Goal: Transaction & Acquisition: Purchase product/service

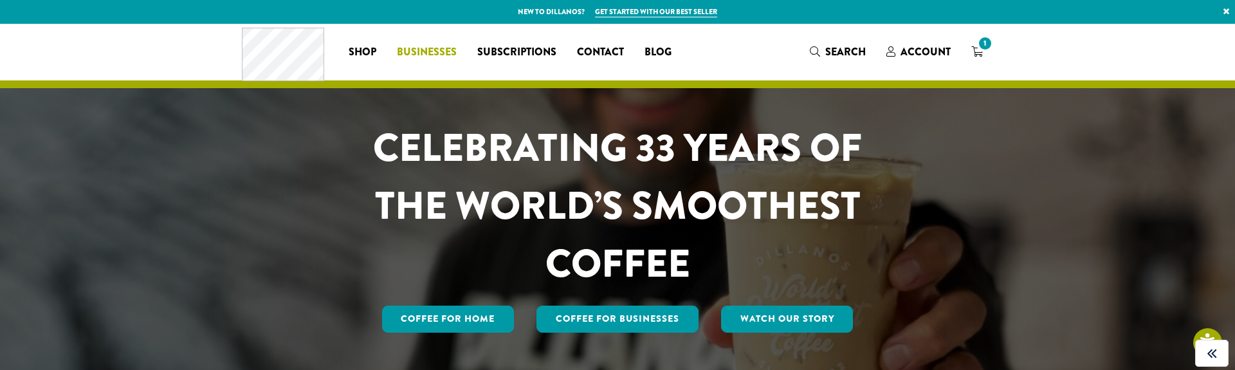
click at [401, 46] on span "Businesses" at bounding box center [427, 52] width 60 height 16
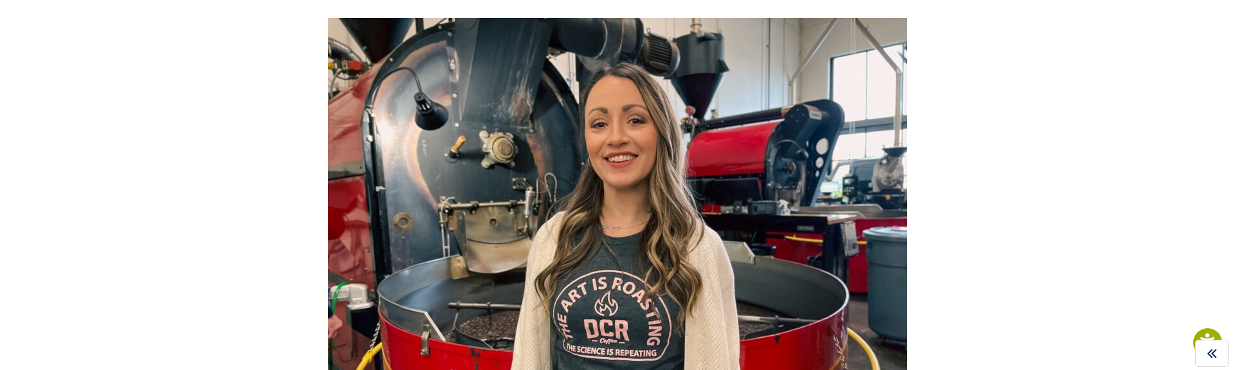
scroll to position [831, 0]
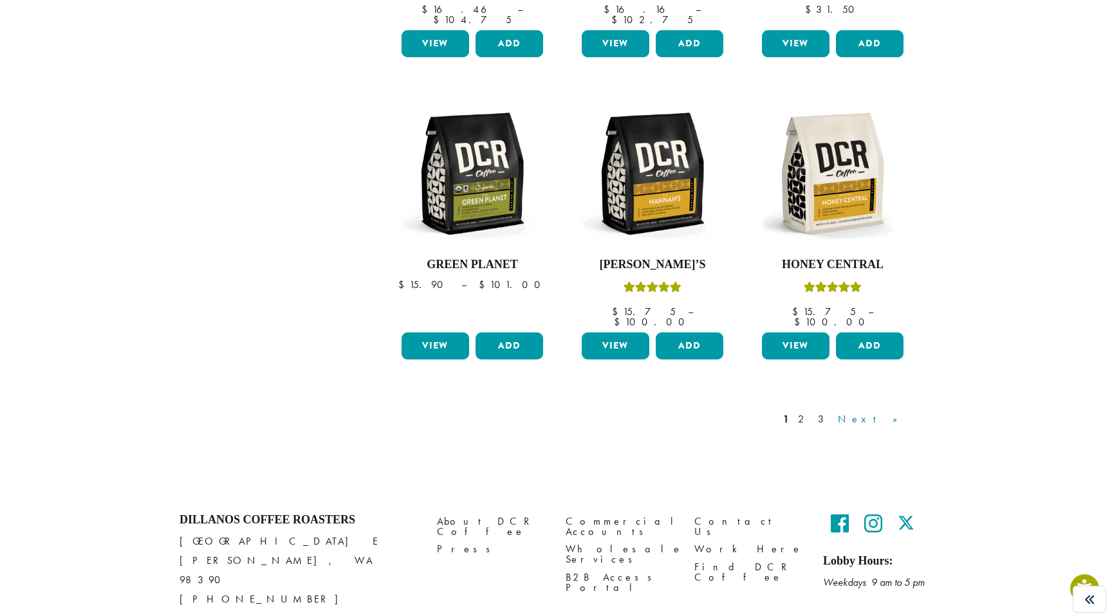
click at [892, 412] on link "Next »" at bounding box center [872, 419] width 74 height 15
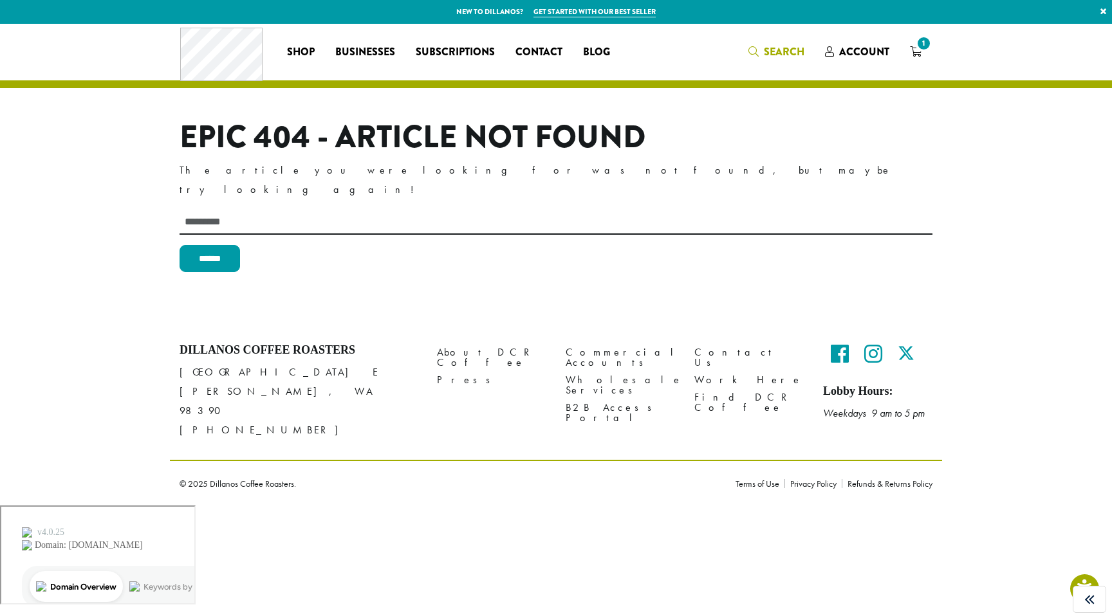
click at [771, 53] on span "Search" at bounding box center [784, 51] width 41 height 15
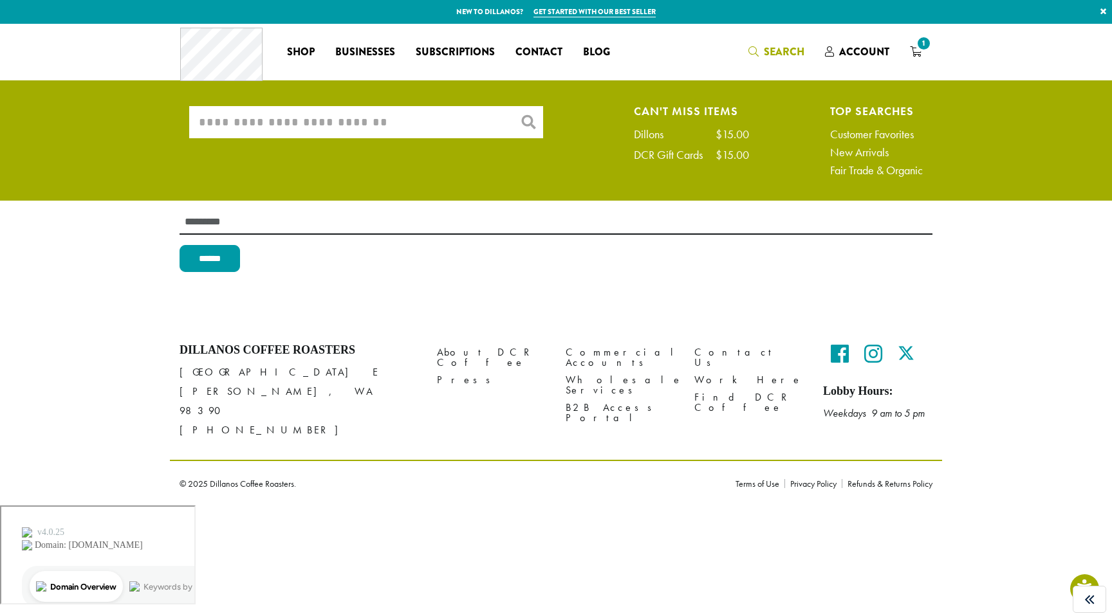
click at [439, 126] on input "What are you searching for?" at bounding box center [366, 122] width 354 height 32
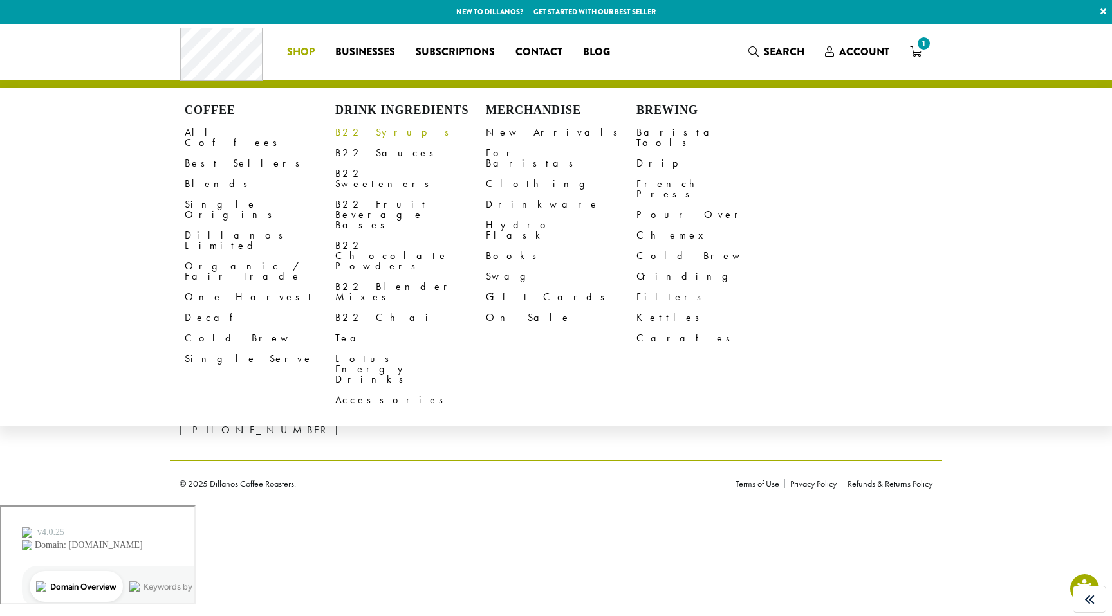
click at [364, 138] on link "B22 Syrups" at bounding box center [410, 132] width 151 height 21
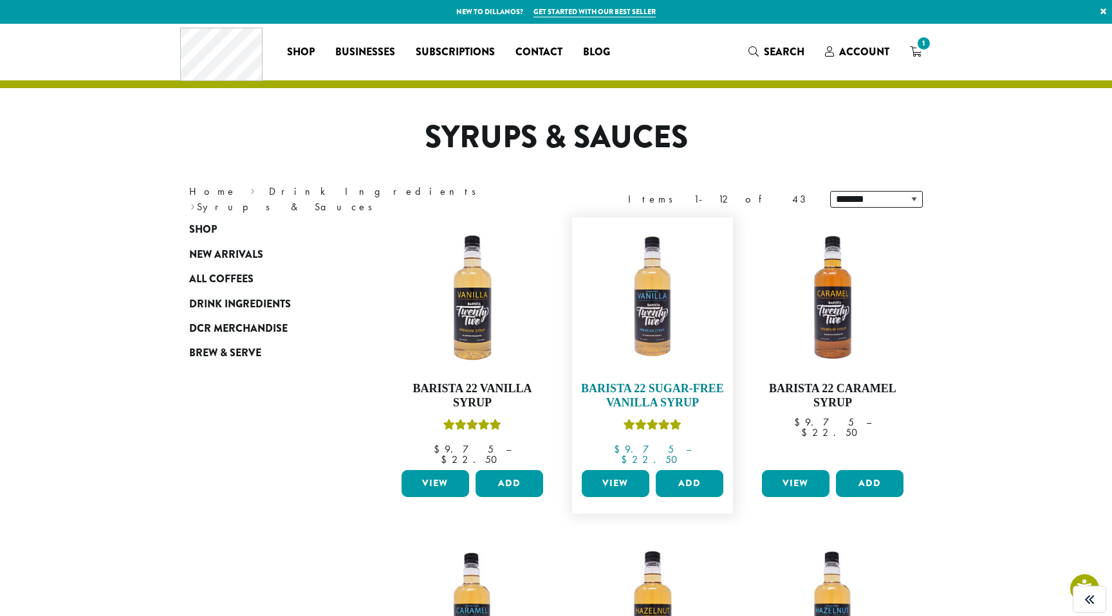
click at [633, 306] on img at bounding box center [652, 298] width 148 height 148
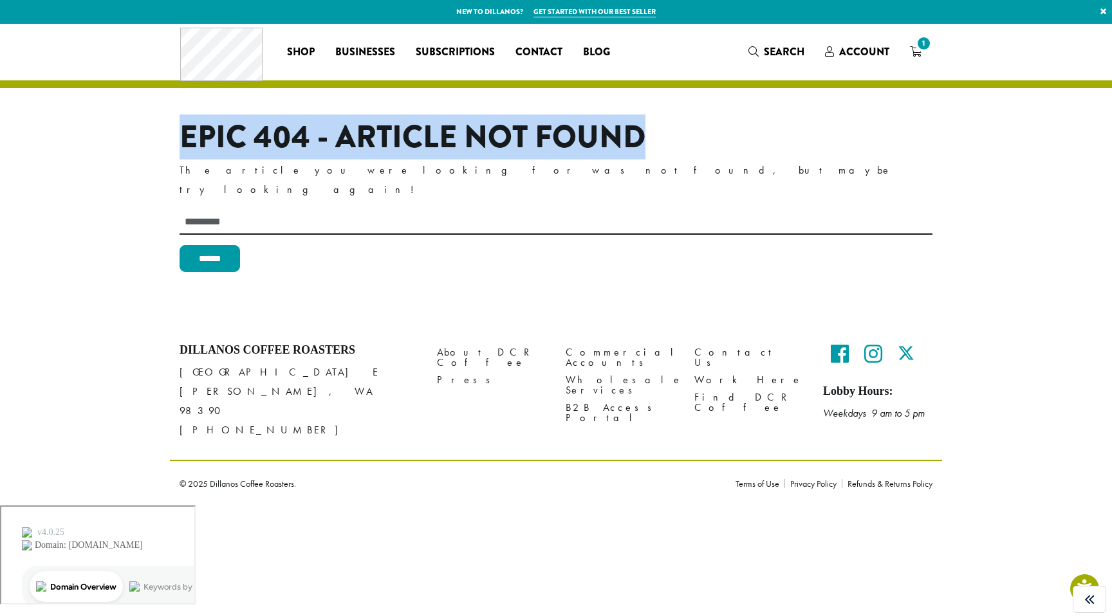
drag, startPoint x: 161, startPoint y: 138, endPoint x: 640, endPoint y: 143, distance: 478.1
click at [640, 143] on section "Epic 404 - Article Not Found The article you were looking for was not found, bu…" at bounding box center [556, 174] width 1112 height 300
click at [640, 143] on h1 "Epic 404 - Article Not Found" at bounding box center [556, 137] width 753 height 37
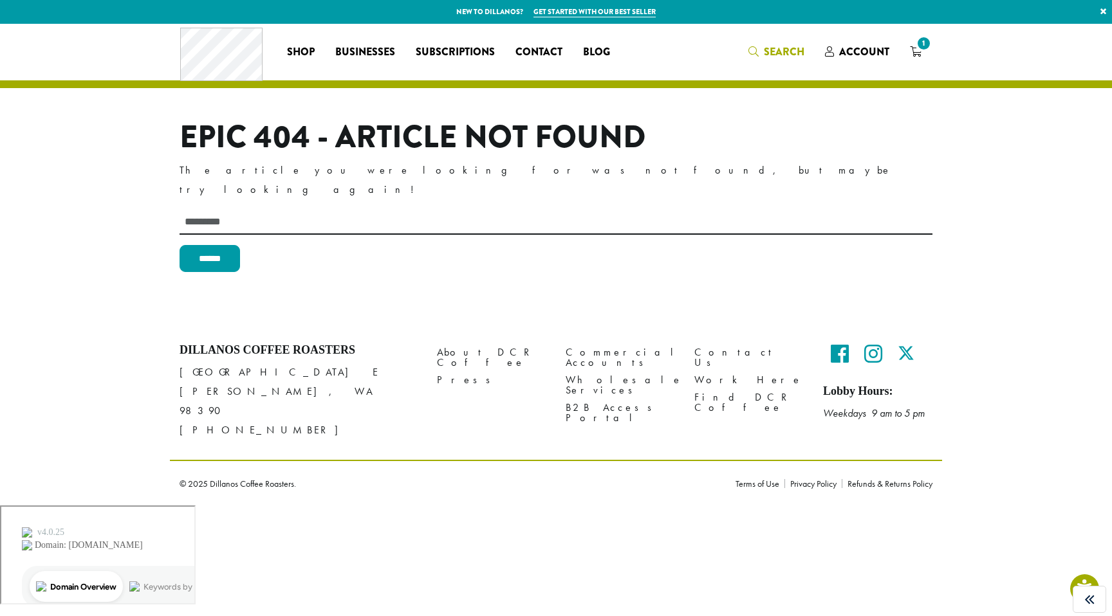
click at [758, 52] on icon "Search" at bounding box center [753, 51] width 10 height 10
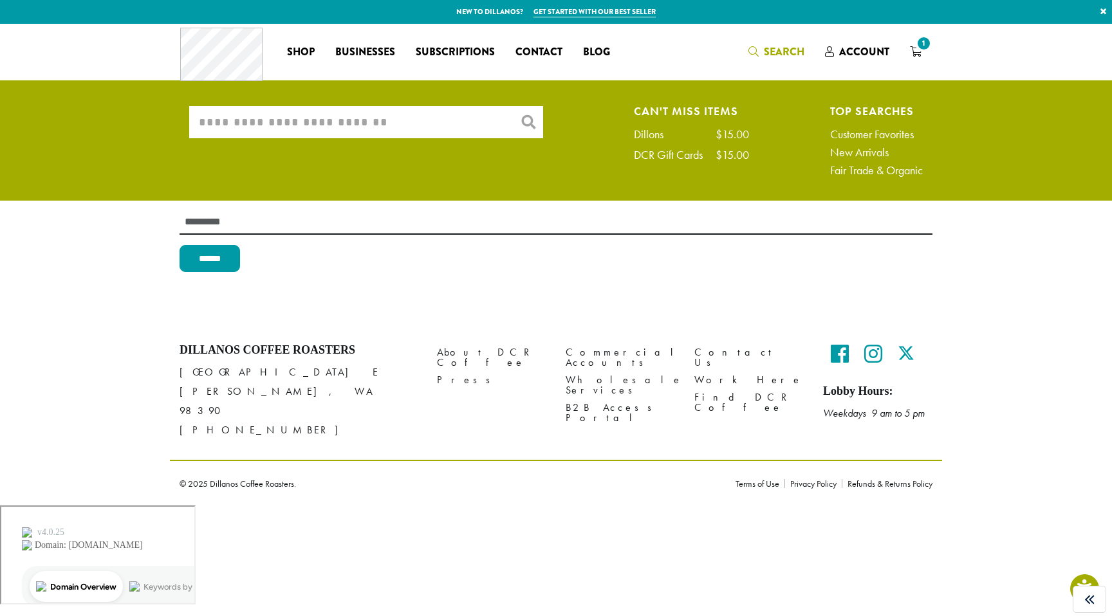
click at [383, 117] on input "What are you searching for?" at bounding box center [366, 122] width 354 height 32
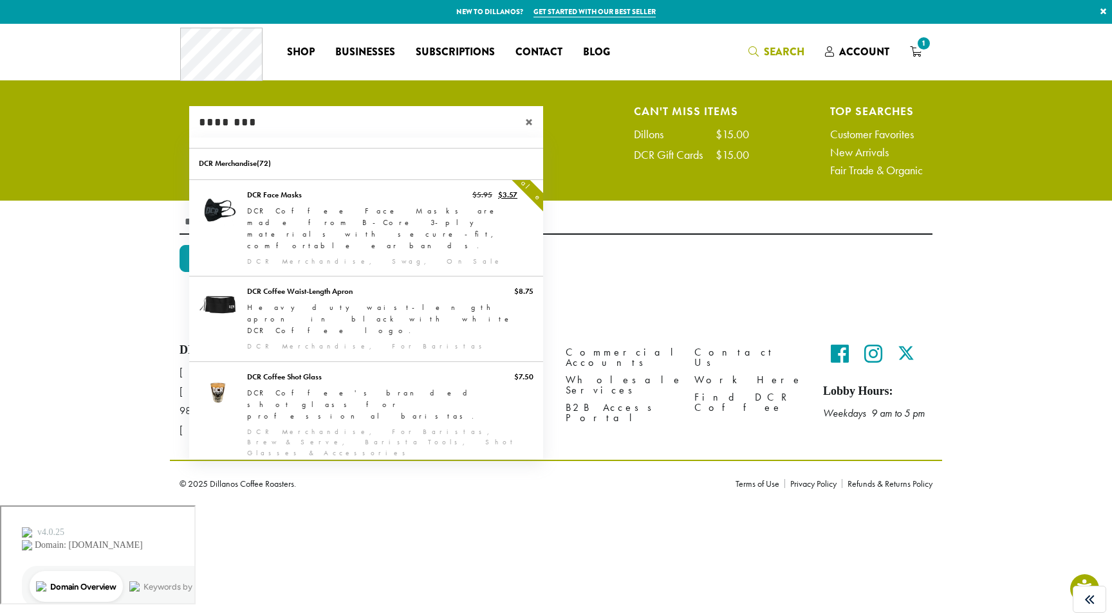
type input "********"
click at [332, 468] on link "Java" at bounding box center [366, 498] width 354 height 60
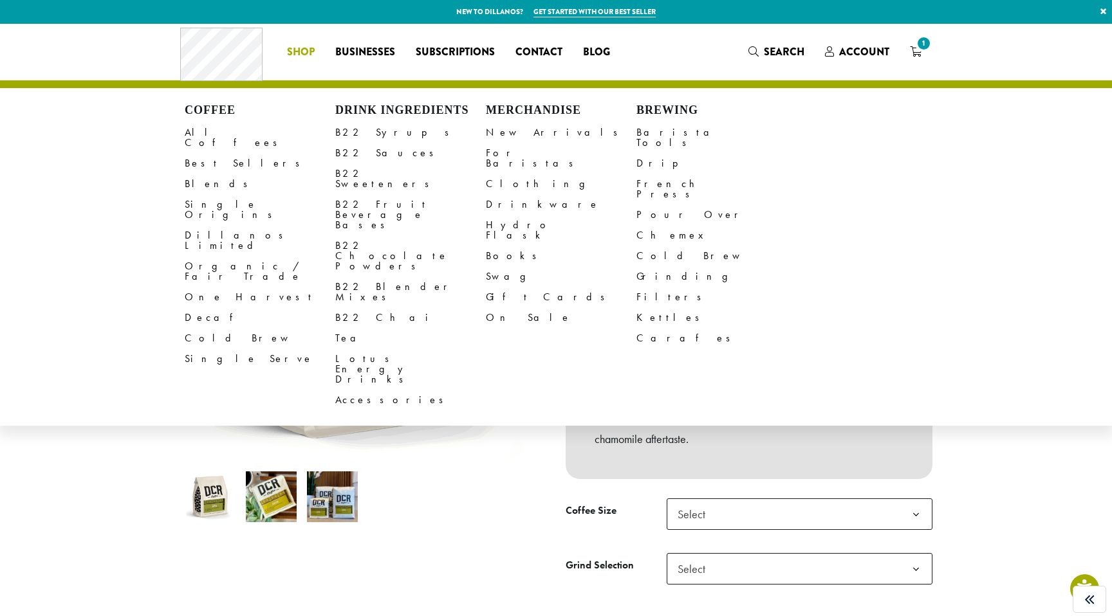
click at [293, 45] on li "Coffee All Coffees Best Sellers Blends Single Origins Dillanos Limited Organic …" at bounding box center [301, 52] width 48 height 21
click at [236, 194] on link "Single Origins" at bounding box center [260, 209] width 151 height 31
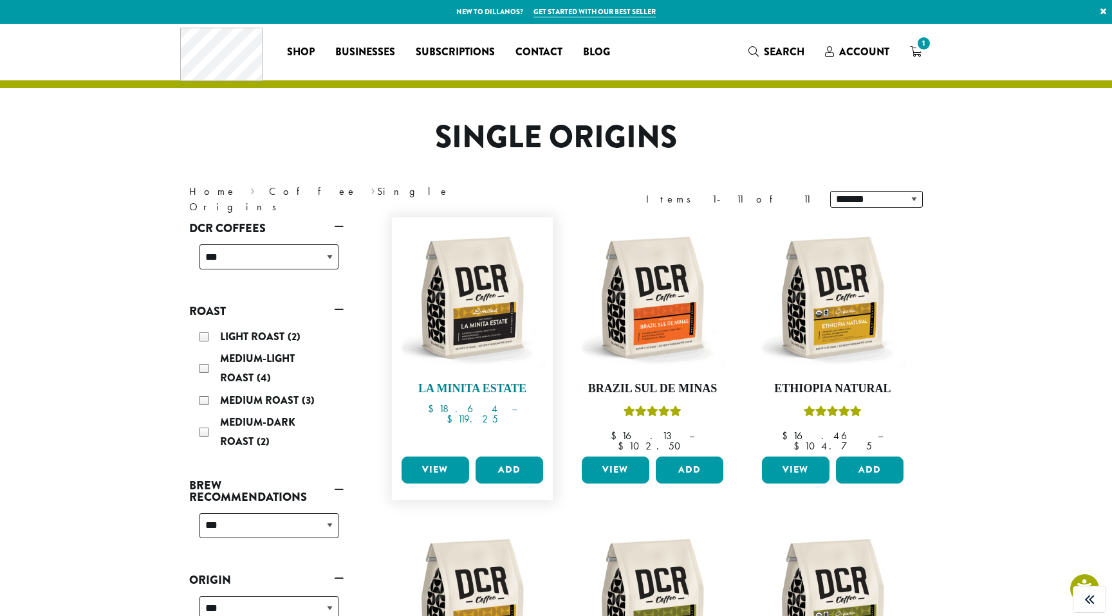
click at [474, 310] on img at bounding box center [472, 298] width 148 height 148
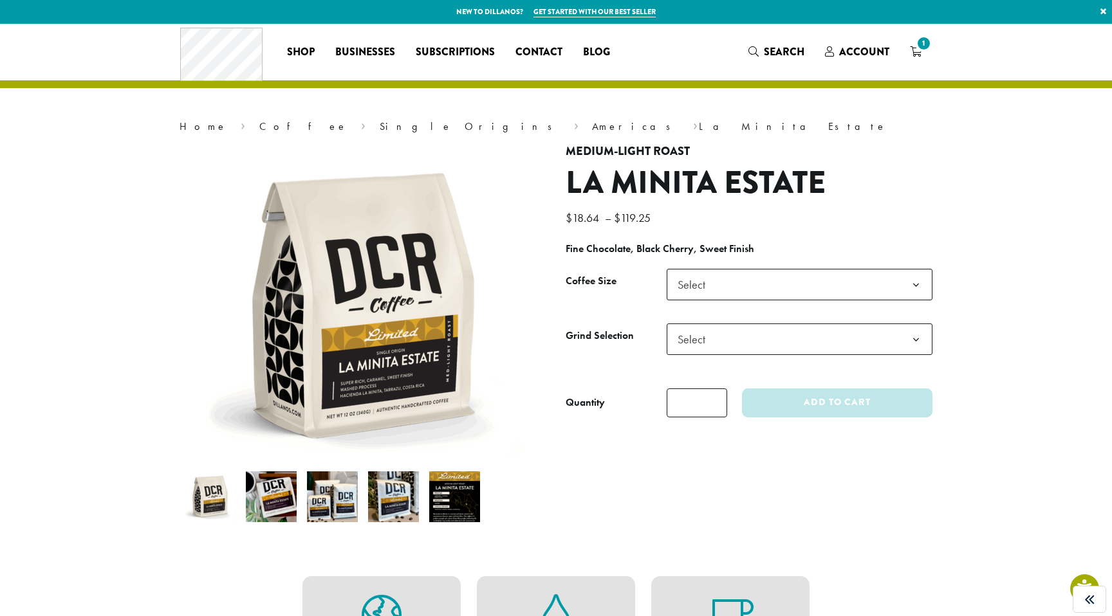
click at [673, 190] on h1 "La Minita Estate" at bounding box center [749, 183] width 367 height 37
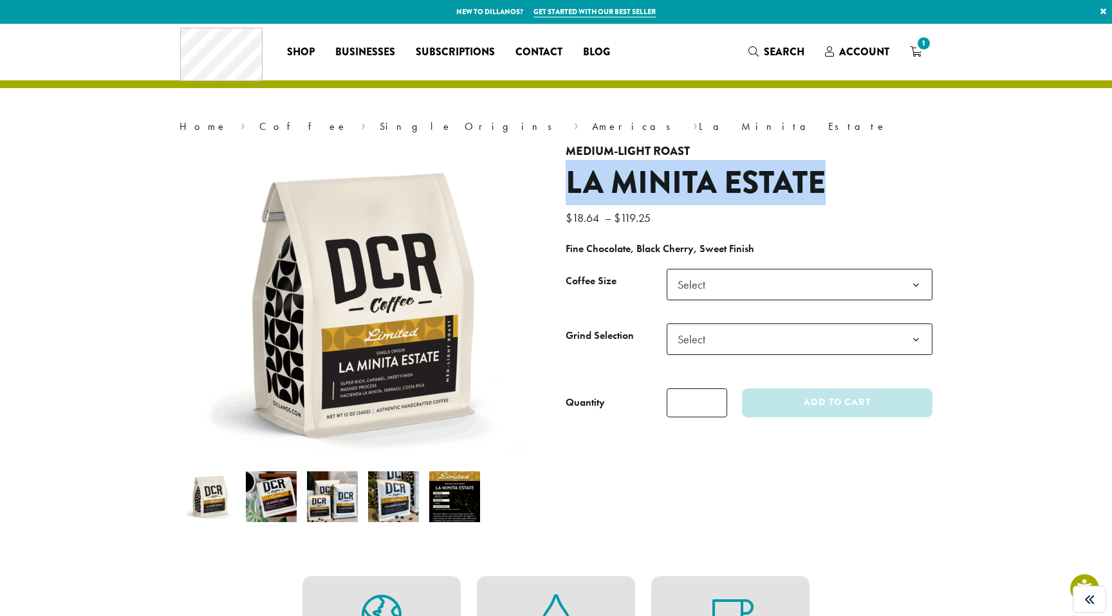
click at [673, 190] on h1 "La Minita Estate" at bounding box center [749, 183] width 367 height 37
copy h1 "La Minita Estate"
click at [775, 53] on span "Search" at bounding box center [784, 51] width 41 height 15
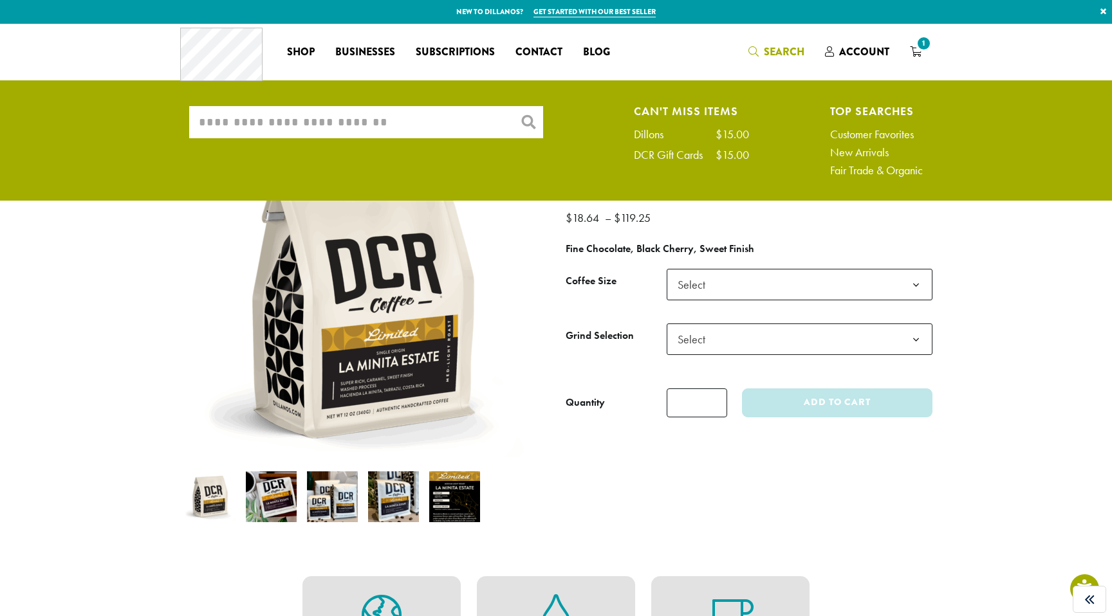
click at [450, 118] on input "What are you searching for?" at bounding box center [366, 122] width 354 height 32
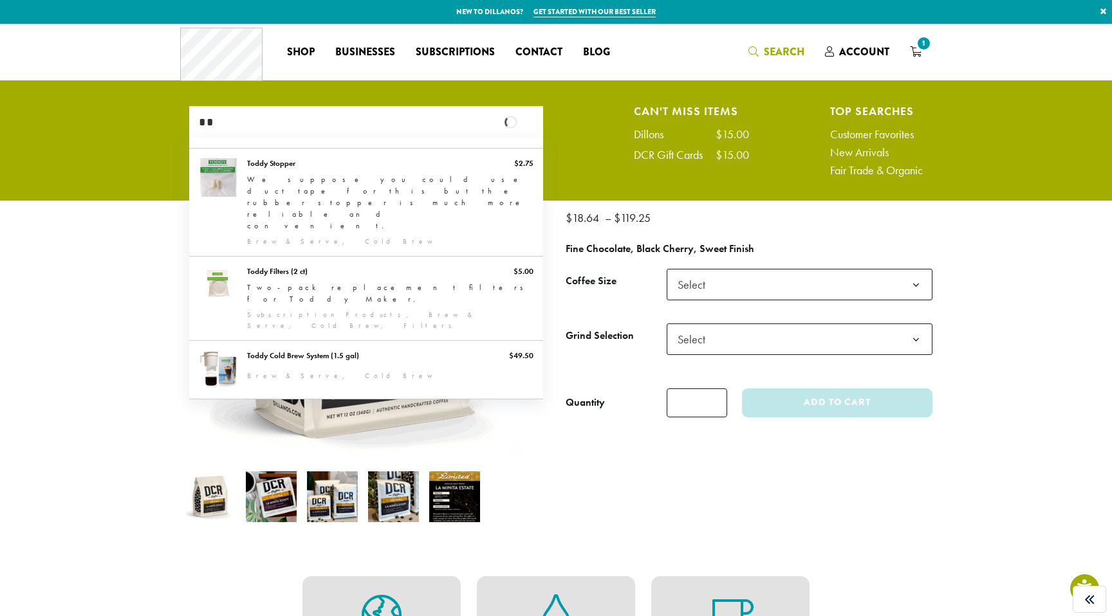
type input "*"
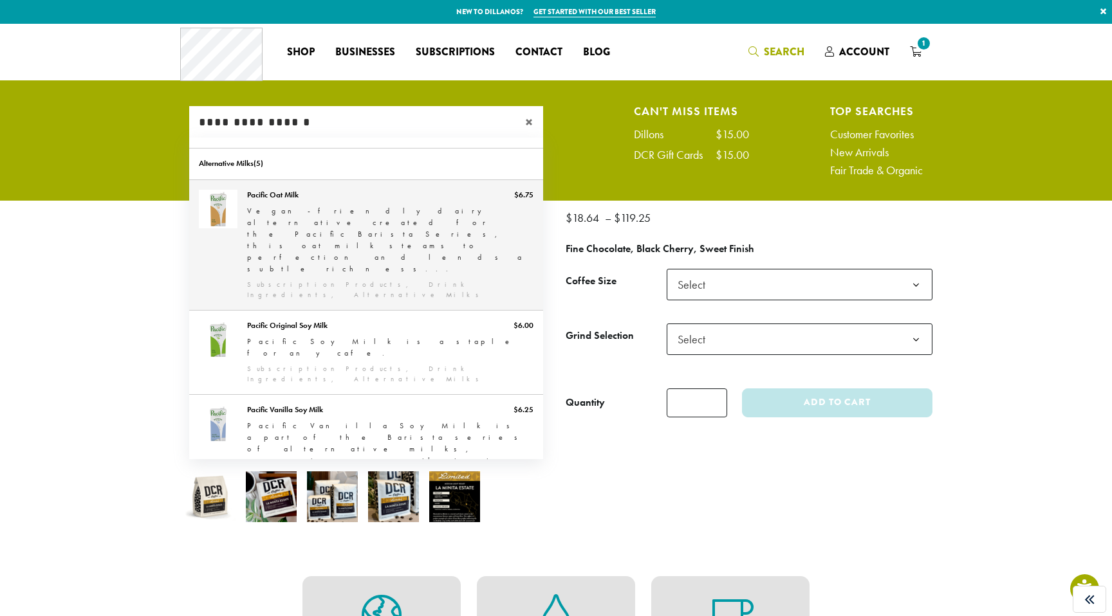
type input "**********"
click at [458, 202] on link "Pacific Oat Milk" at bounding box center [366, 245] width 354 height 130
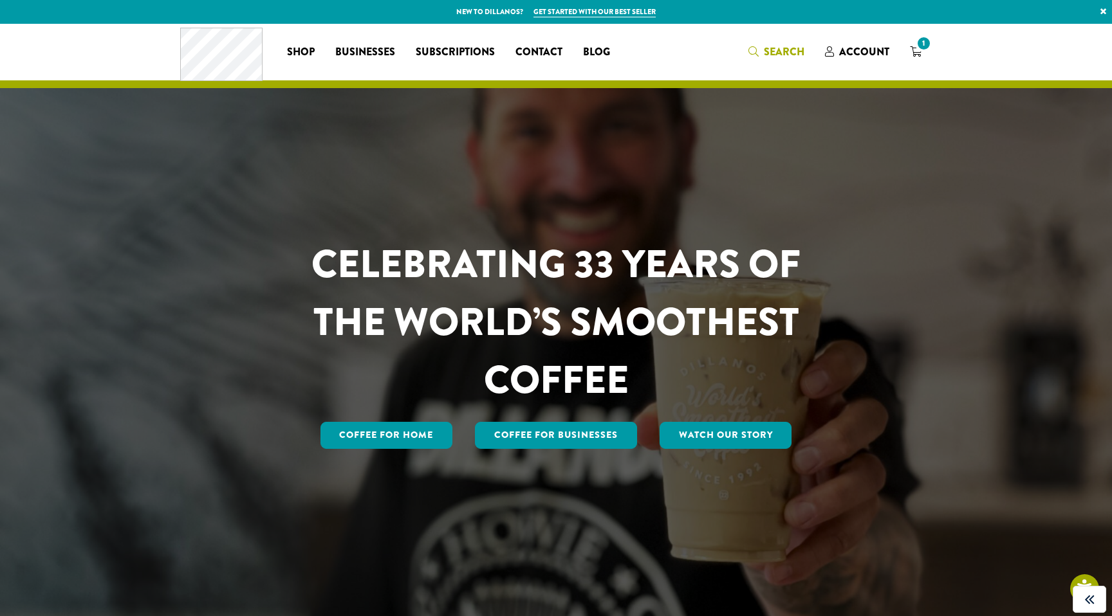
click at [785, 51] on span "Search" at bounding box center [784, 51] width 41 height 15
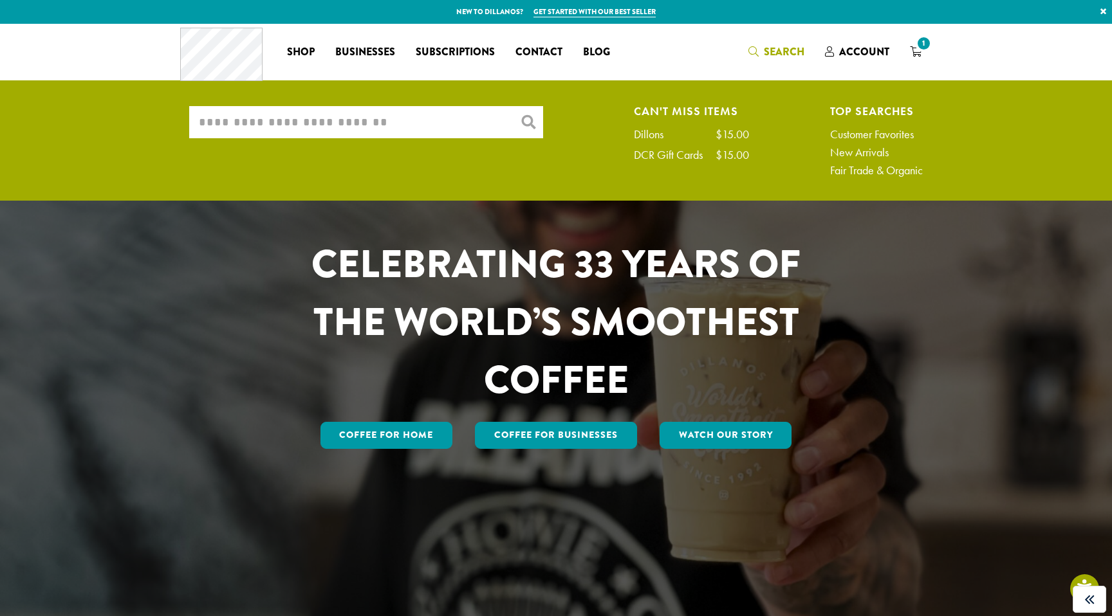
click at [306, 129] on input "What are you searching for?" at bounding box center [366, 122] width 354 height 32
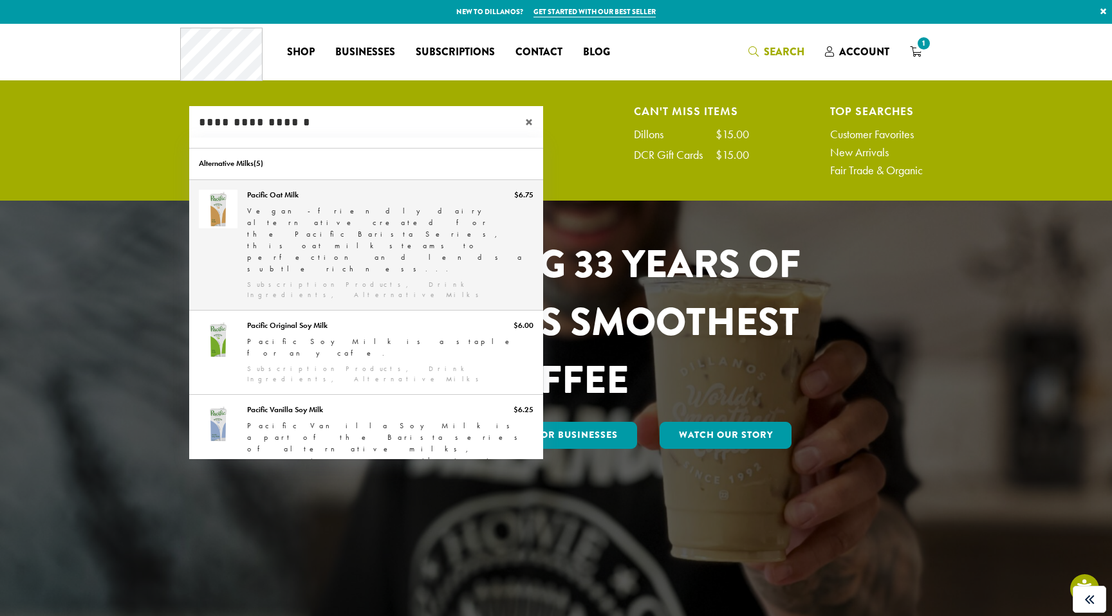
type input "**********"
click at [273, 203] on link "Pacific Oat Milk" at bounding box center [366, 245] width 354 height 130
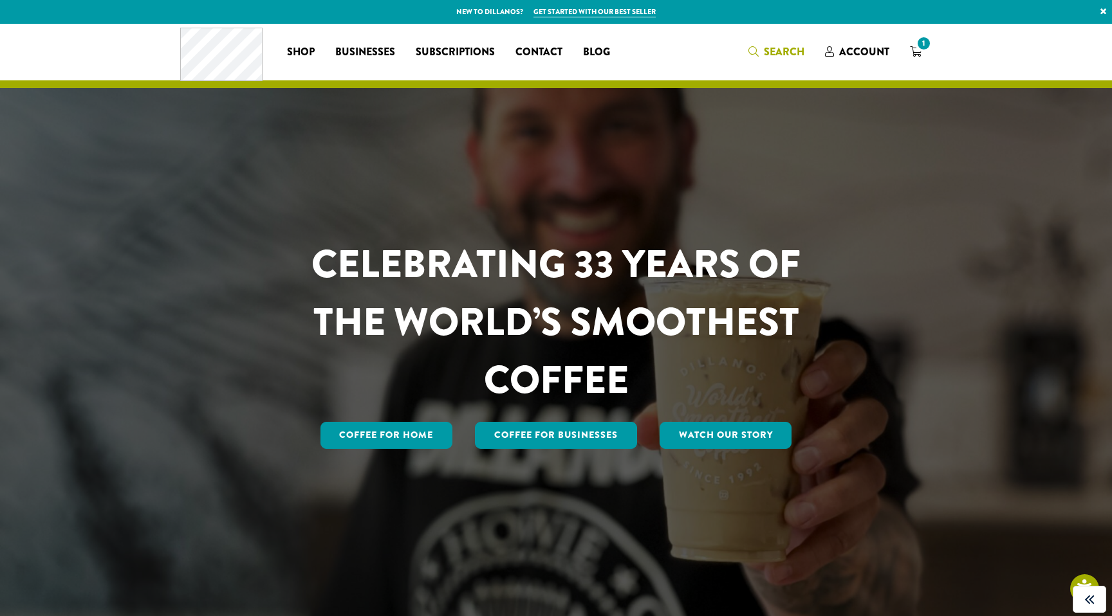
click at [773, 47] on span "Search" at bounding box center [784, 51] width 41 height 15
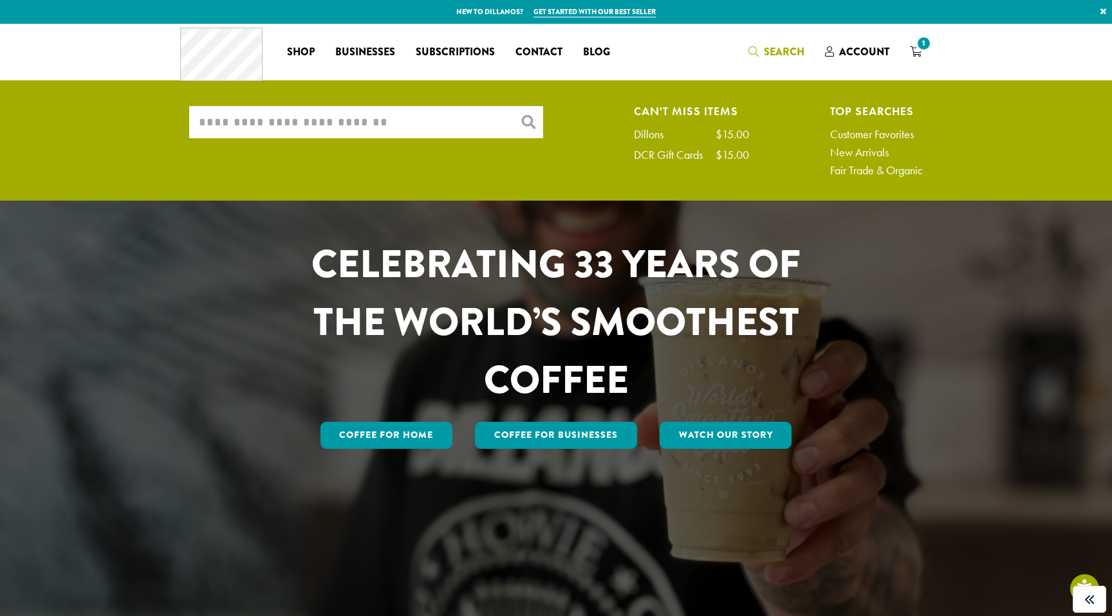
click at [369, 131] on input "What are you searching for?" at bounding box center [366, 122] width 354 height 32
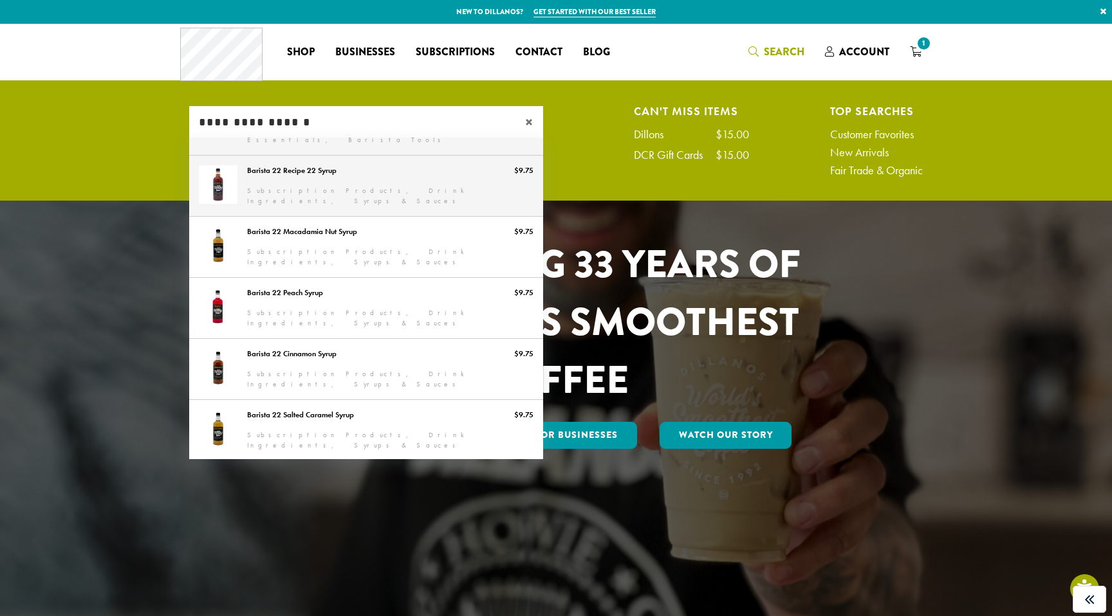
scroll to position [216, 0]
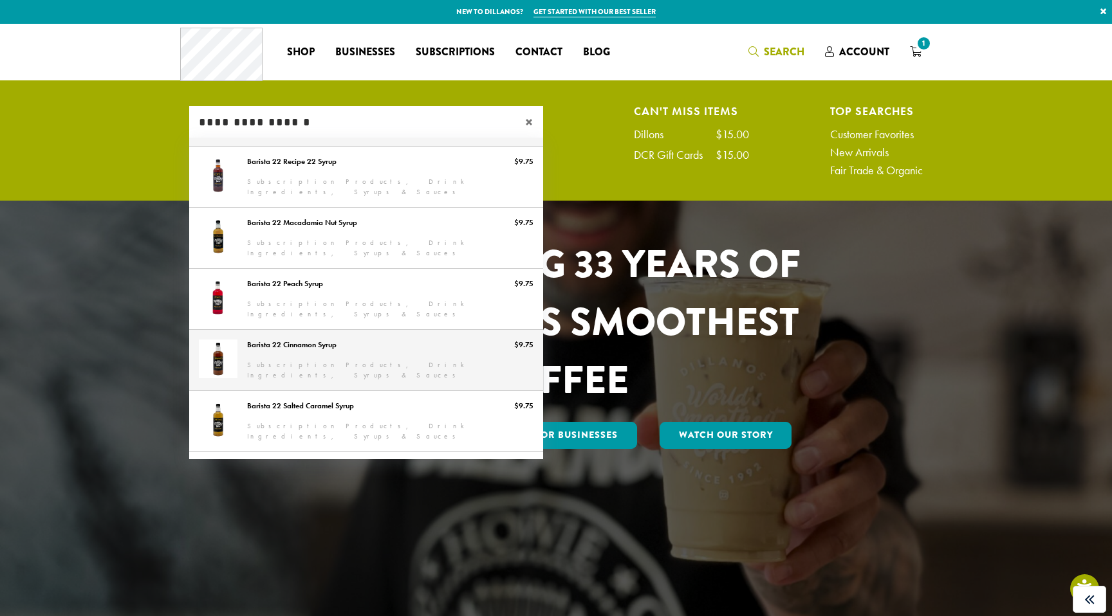
type input "**********"
click at [321, 330] on link "Barista 22 Cinnamon Syrup" at bounding box center [366, 360] width 354 height 60
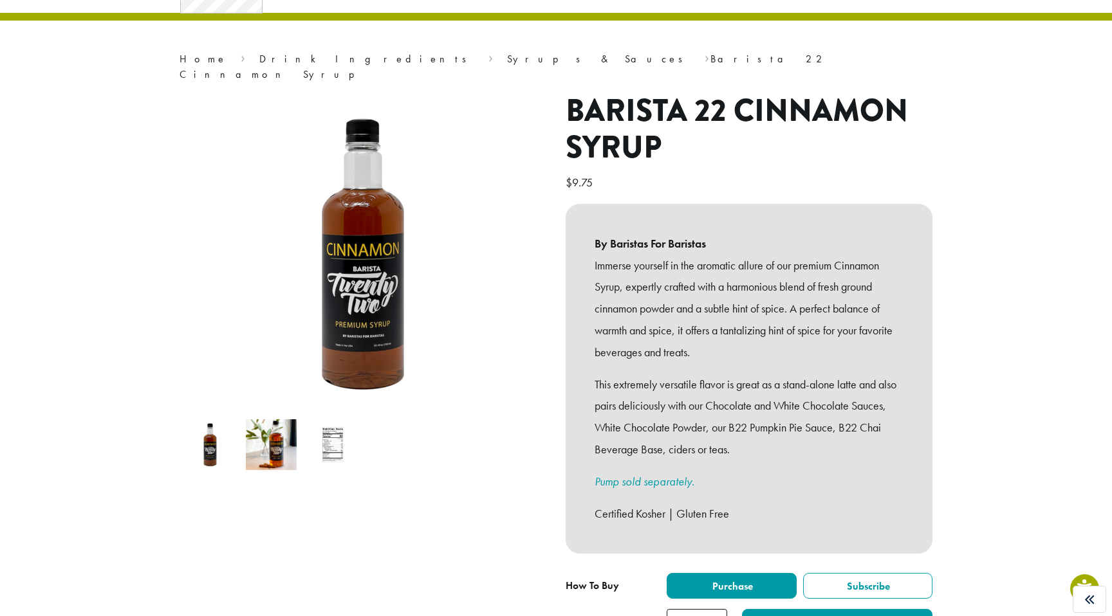
scroll to position [75, 0]
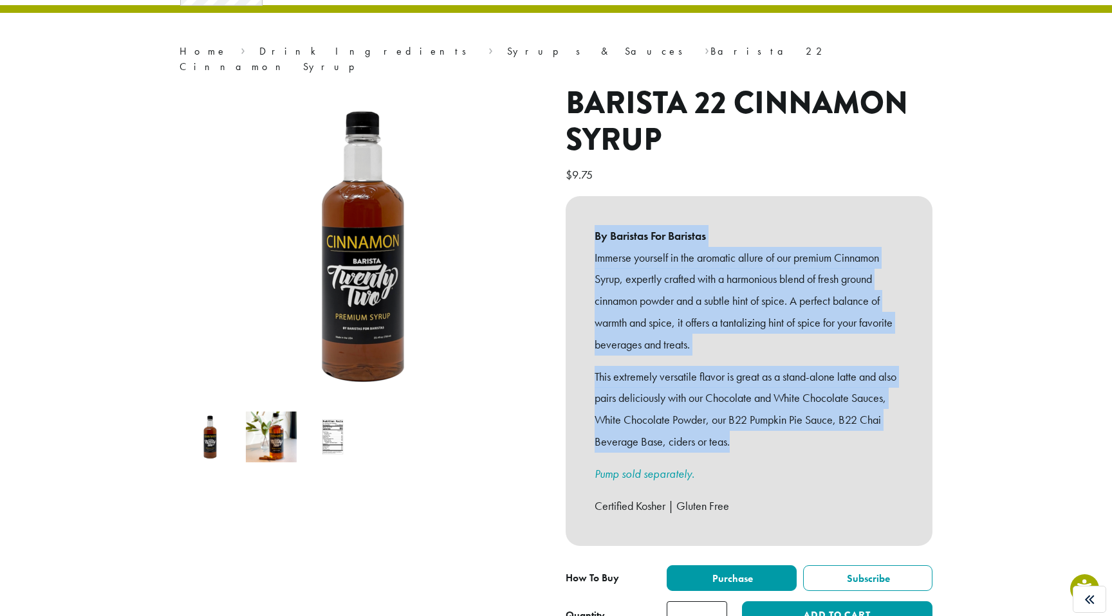
drag, startPoint x: 594, startPoint y: 219, endPoint x: 765, endPoint y: 423, distance: 266.3
click at [765, 423] on div "By Baristas For Baristas Immerse yourself in the aromatic allure of our premium…" at bounding box center [749, 371] width 367 height 350
click at [765, 423] on p "This extremely versatile flavor is great as a stand-alone latte and also pairs …" at bounding box center [748, 409] width 309 height 87
drag, startPoint x: 592, startPoint y: 216, endPoint x: 756, endPoint y: 430, distance: 269.9
click at [755, 430] on div "By Baristas For Baristas Immerse yourself in the aromatic allure of our premium…" at bounding box center [749, 371] width 367 height 350
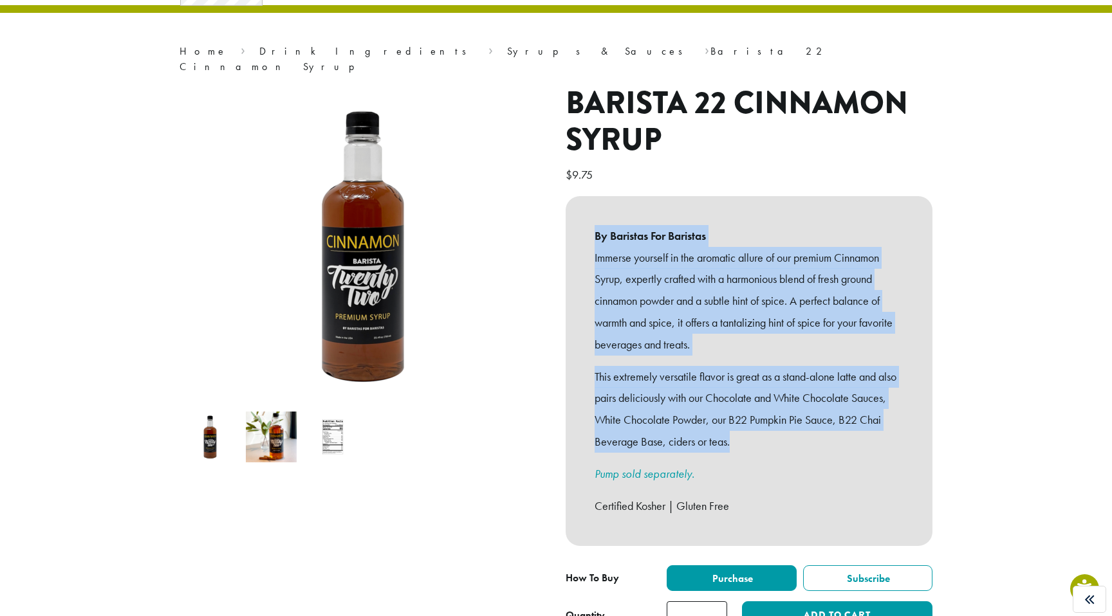
click at [687, 311] on p "Immerse yourself in the aromatic allure of our premium Cinnamon Syrup, expertly…" at bounding box center [748, 301] width 309 height 109
drag, startPoint x: 592, startPoint y: 217, endPoint x: 793, endPoint y: 421, distance: 286.6
click at [793, 421] on div "By Baristas For Baristas Immerse yourself in the aromatic allure of our premium…" at bounding box center [749, 371] width 367 height 350
click at [741, 366] on p "This extremely versatile flavor is great as a stand-alone latte and also pairs …" at bounding box center [748, 409] width 309 height 87
drag, startPoint x: 593, startPoint y: 217, endPoint x: 795, endPoint y: 434, distance: 295.9
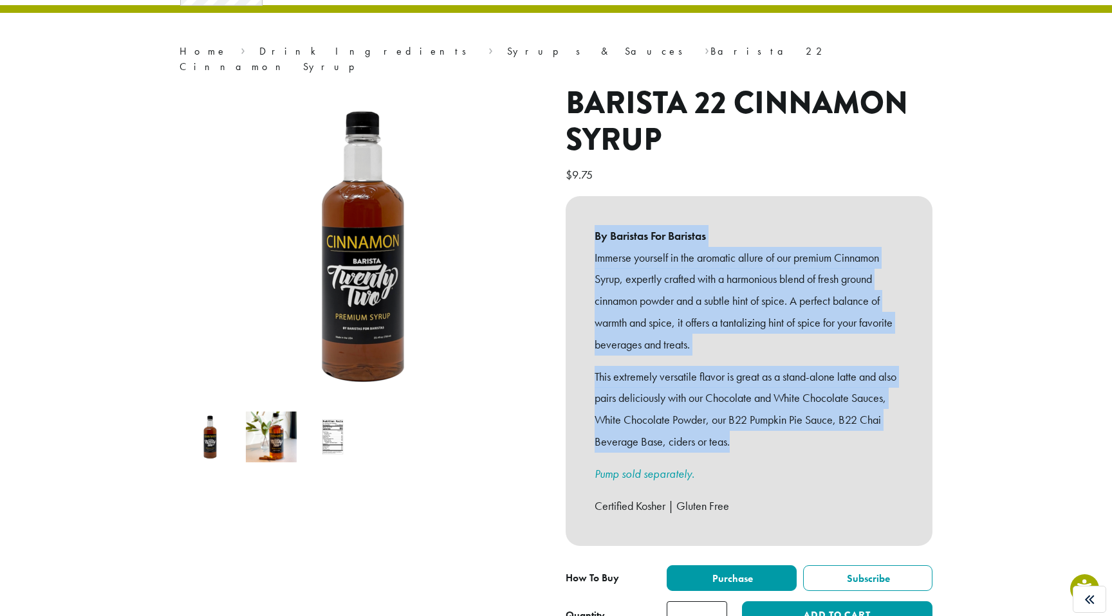
click at [795, 434] on div "By Baristas For Baristas Immerse yourself in the aromatic allure of our premium…" at bounding box center [749, 371] width 367 height 350
click at [795, 434] on p "This extremely versatile flavor is great as a stand-alone latte and also pairs …" at bounding box center [748, 409] width 309 height 87
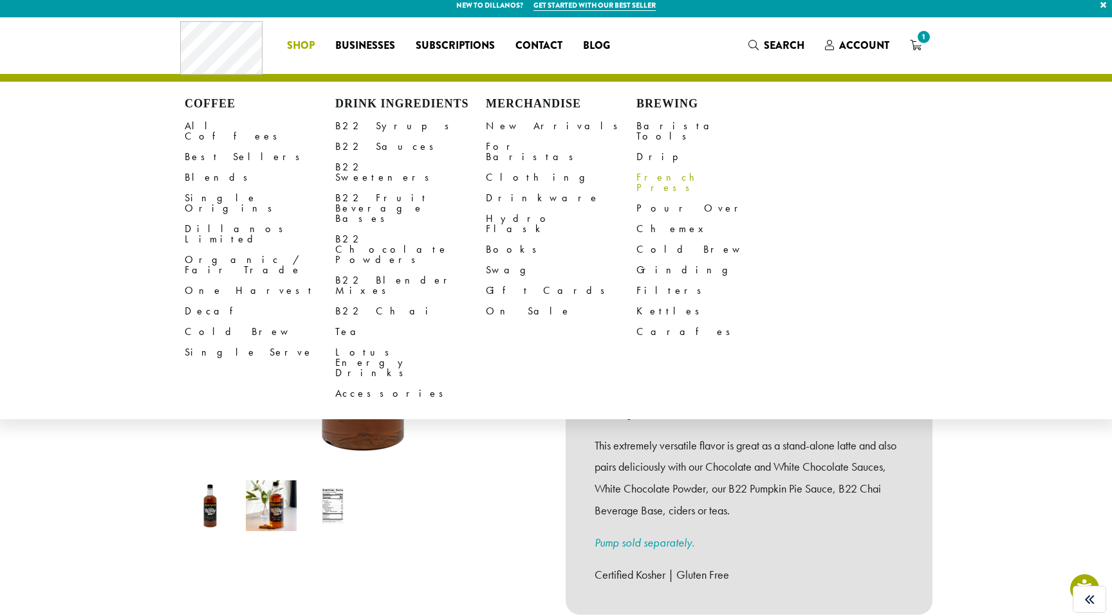
scroll to position [9, 0]
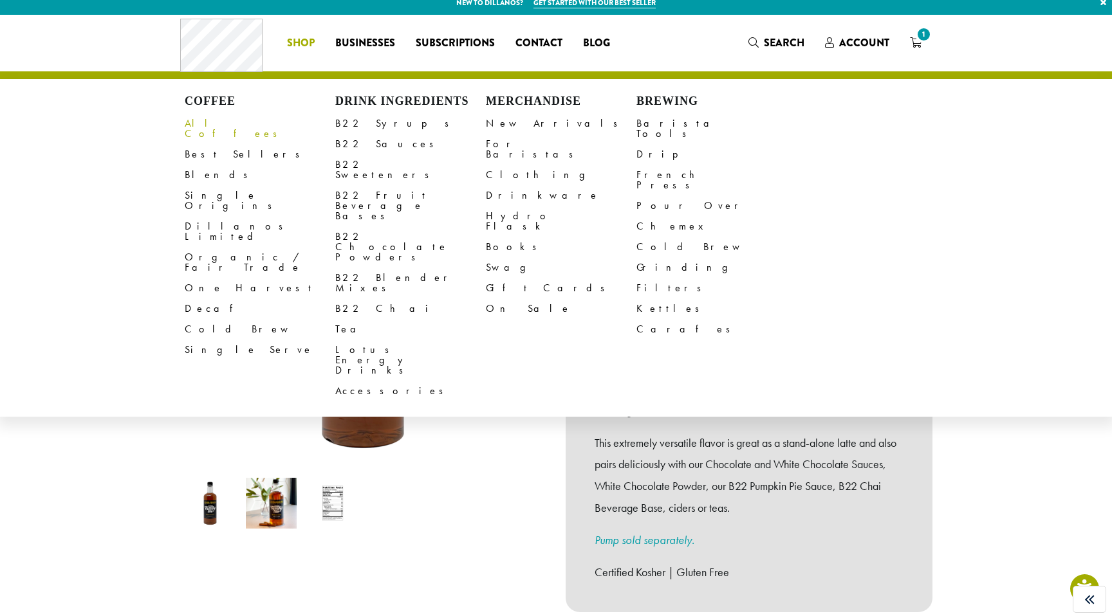
click at [217, 118] on link "All Coffees" at bounding box center [260, 128] width 151 height 31
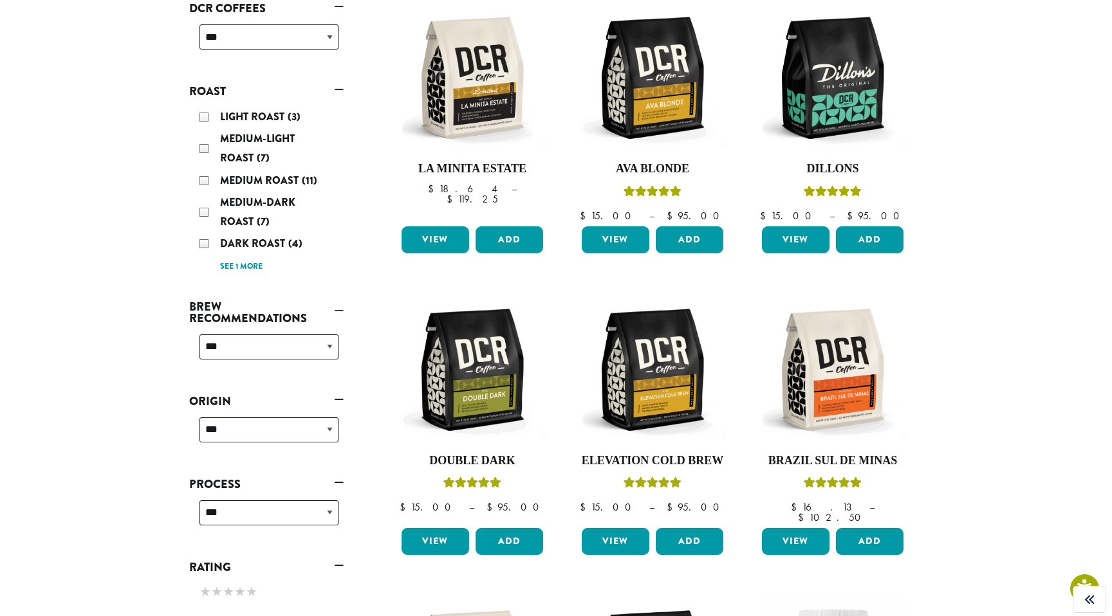
scroll to position [239, 0]
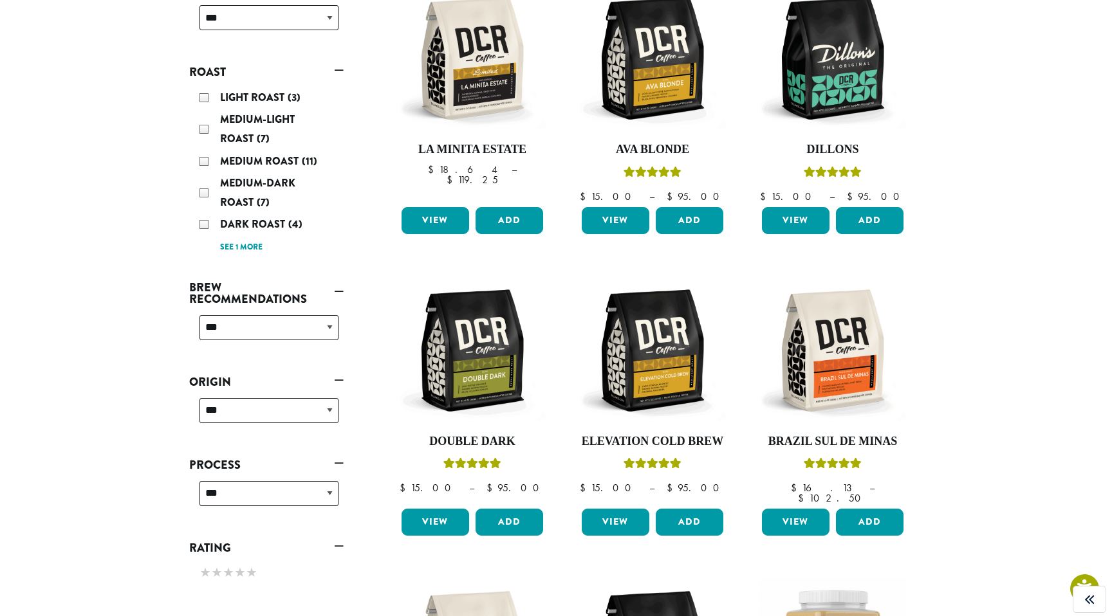
click at [248, 342] on div "**********" at bounding box center [268, 333] width 149 height 46
click at [248, 335] on select "**********" at bounding box center [268, 327] width 139 height 25
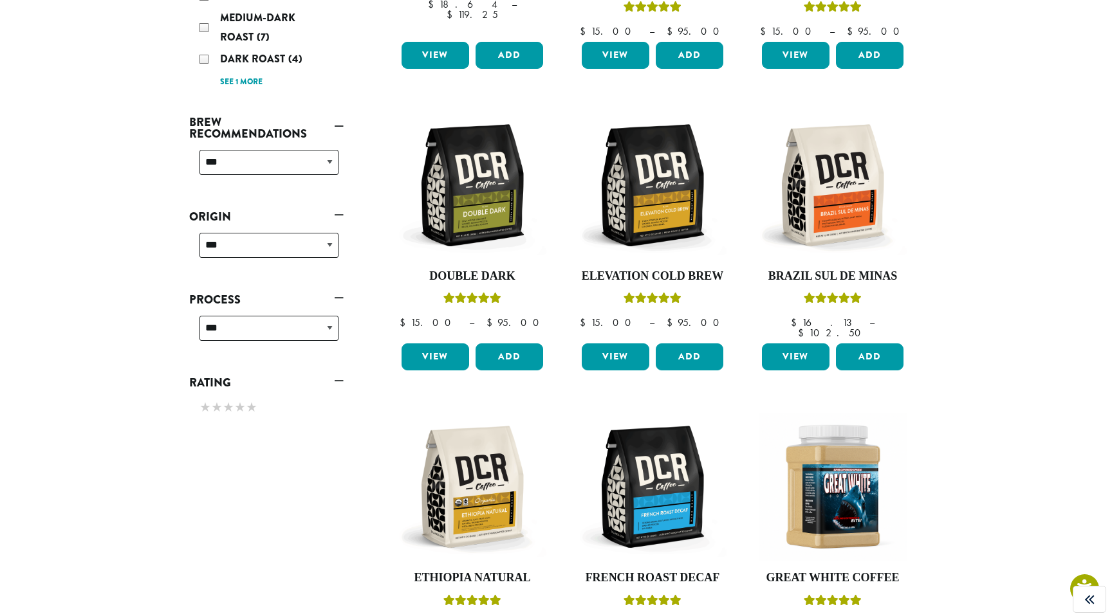
click at [274, 258] on div "**********" at bounding box center [268, 251] width 149 height 46
click at [278, 250] on select "**********" at bounding box center [268, 245] width 139 height 25
click at [302, 339] on select "**********" at bounding box center [268, 328] width 139 height 25
click at [259, 254] on select "**********" at bounding box center [268, 245] width 139 height 25
